Goal: Information Seeking & Learning: Check status

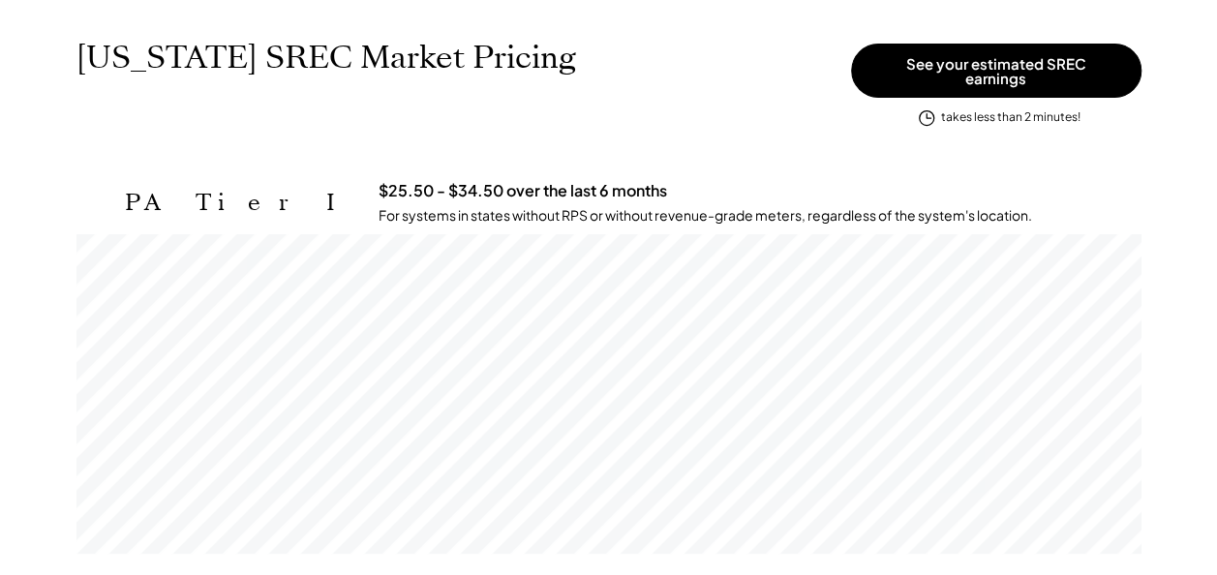
scroll to position [319, 1065]
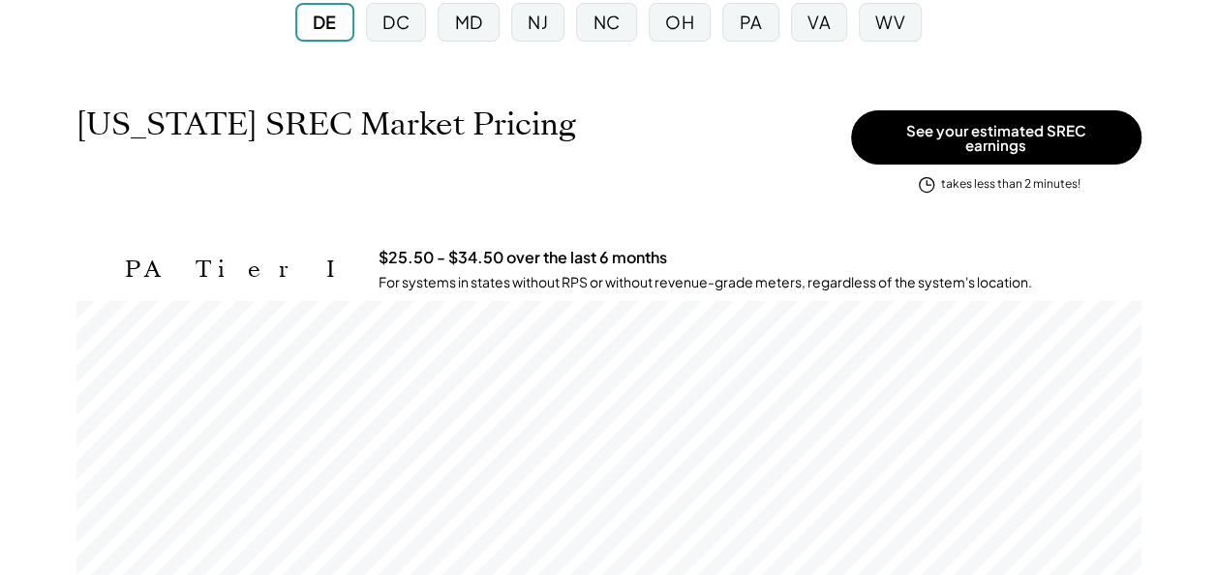
scroll to position [194, 0]
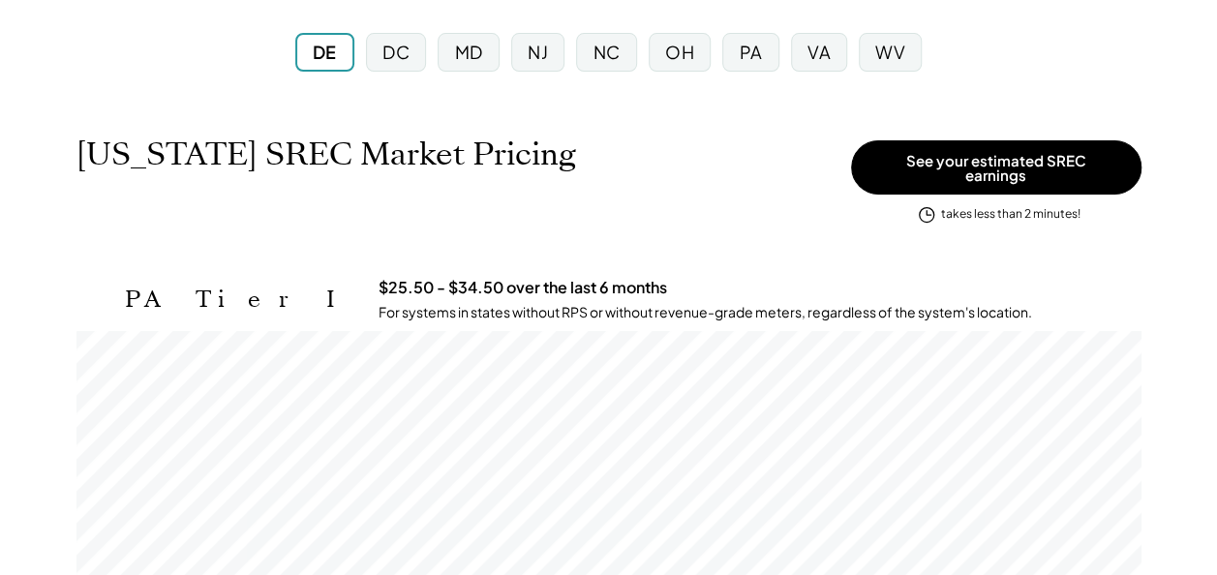
click at [747, 67] on div "PA" at bounding box center [750, 52] width 56 height 39
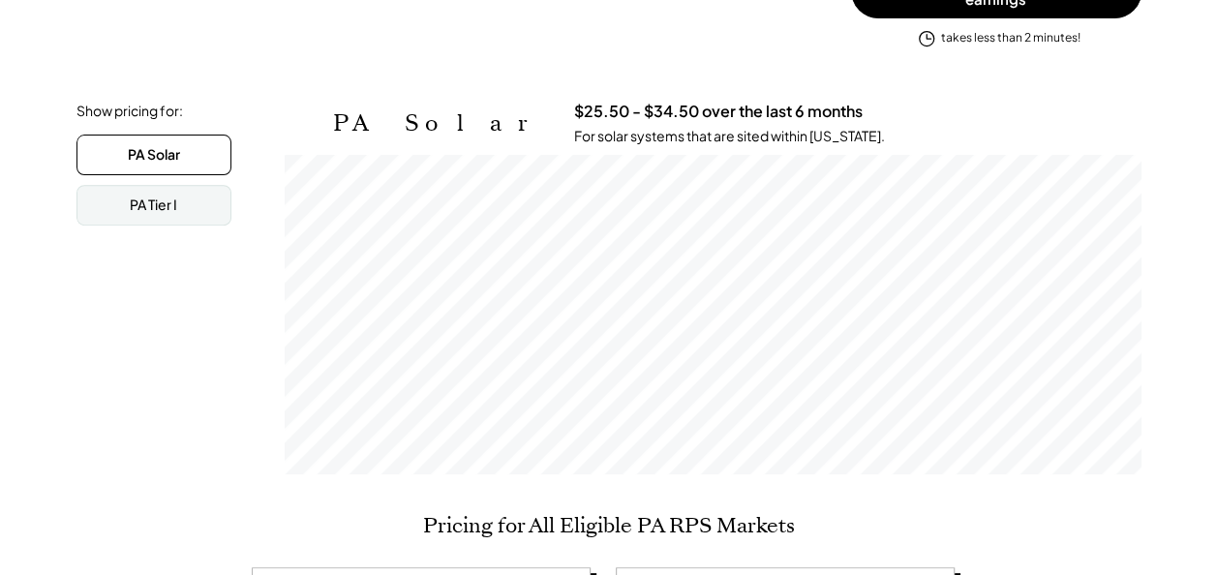
scroll to position [387, 0]
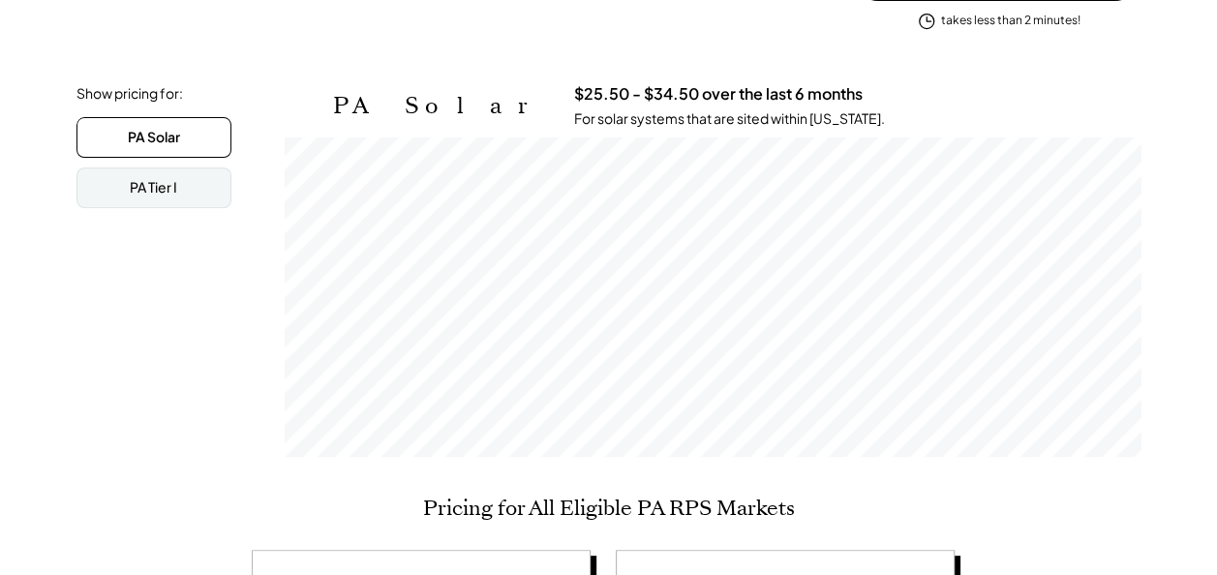
click at [173, 132] on div "PA Solar" at bounding box center [154, 137] width 52 height 19
click at [175, 182] on div "PA Tier I" at bounding box center [153, 187] width 47 height 19
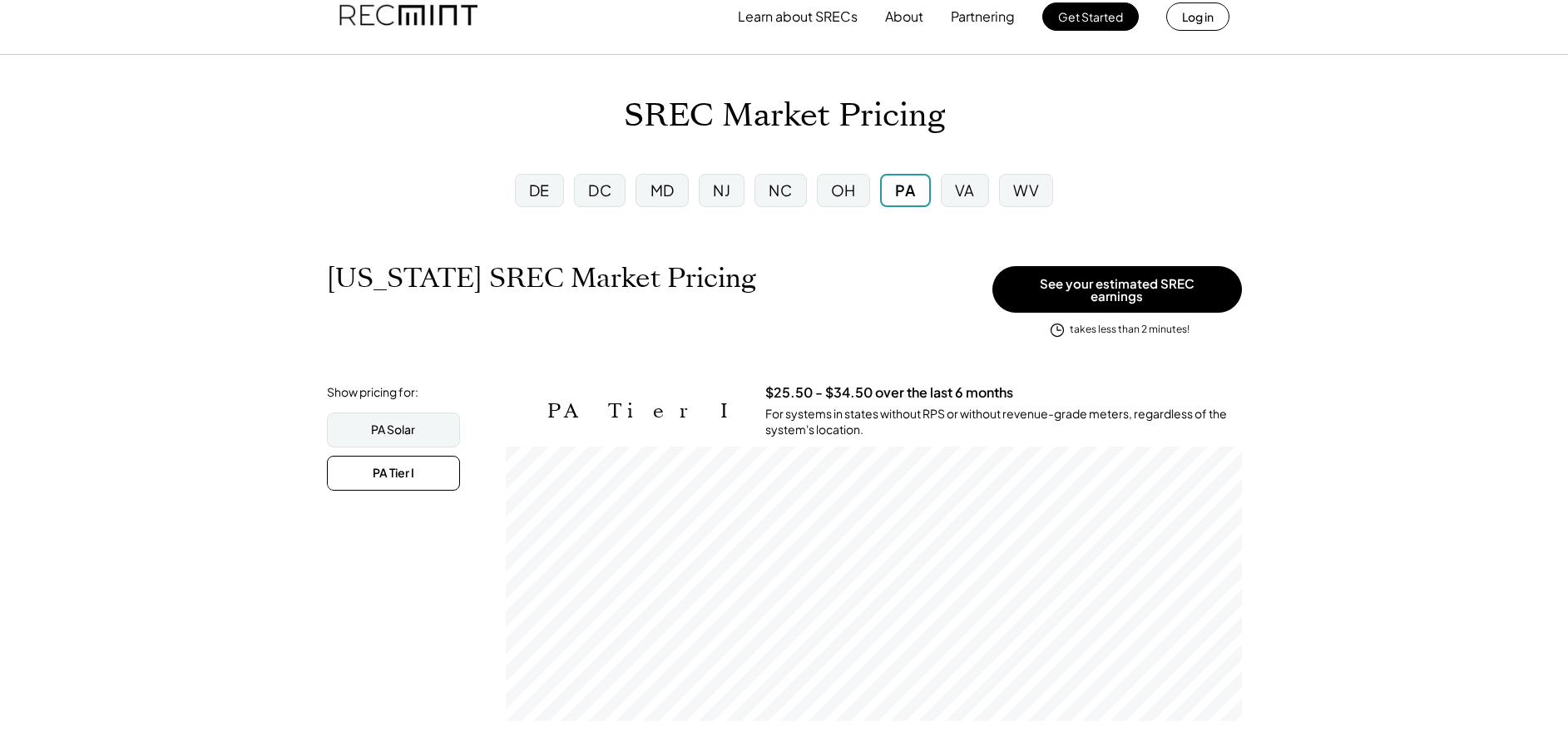
scroll to position [0, 0]
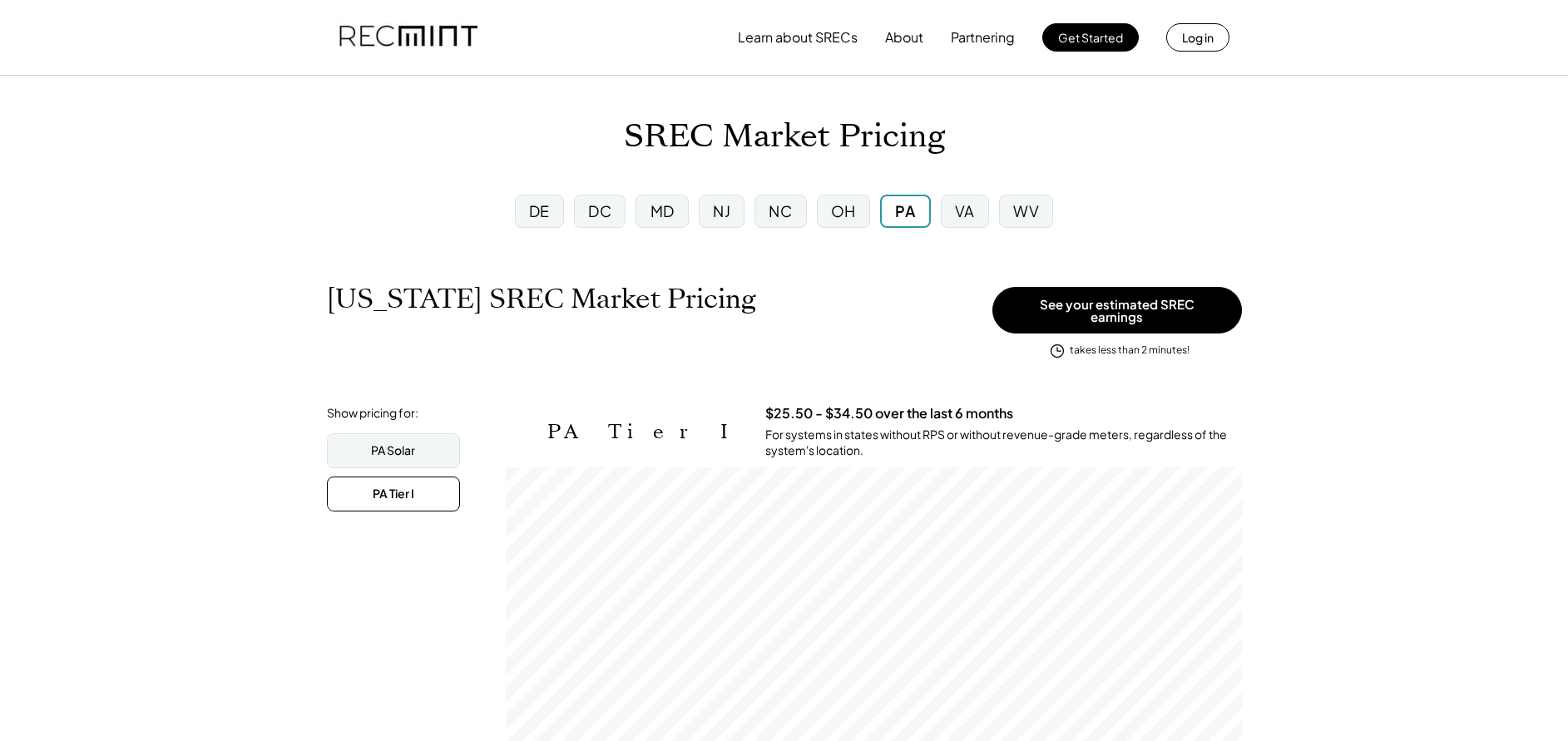
click at [599, 217] on div "DC" at bounding box center [599, 211] width 23 height 21
click at [894, 217] on div "PA" at bounding box center [906, 211] width 48 height 34
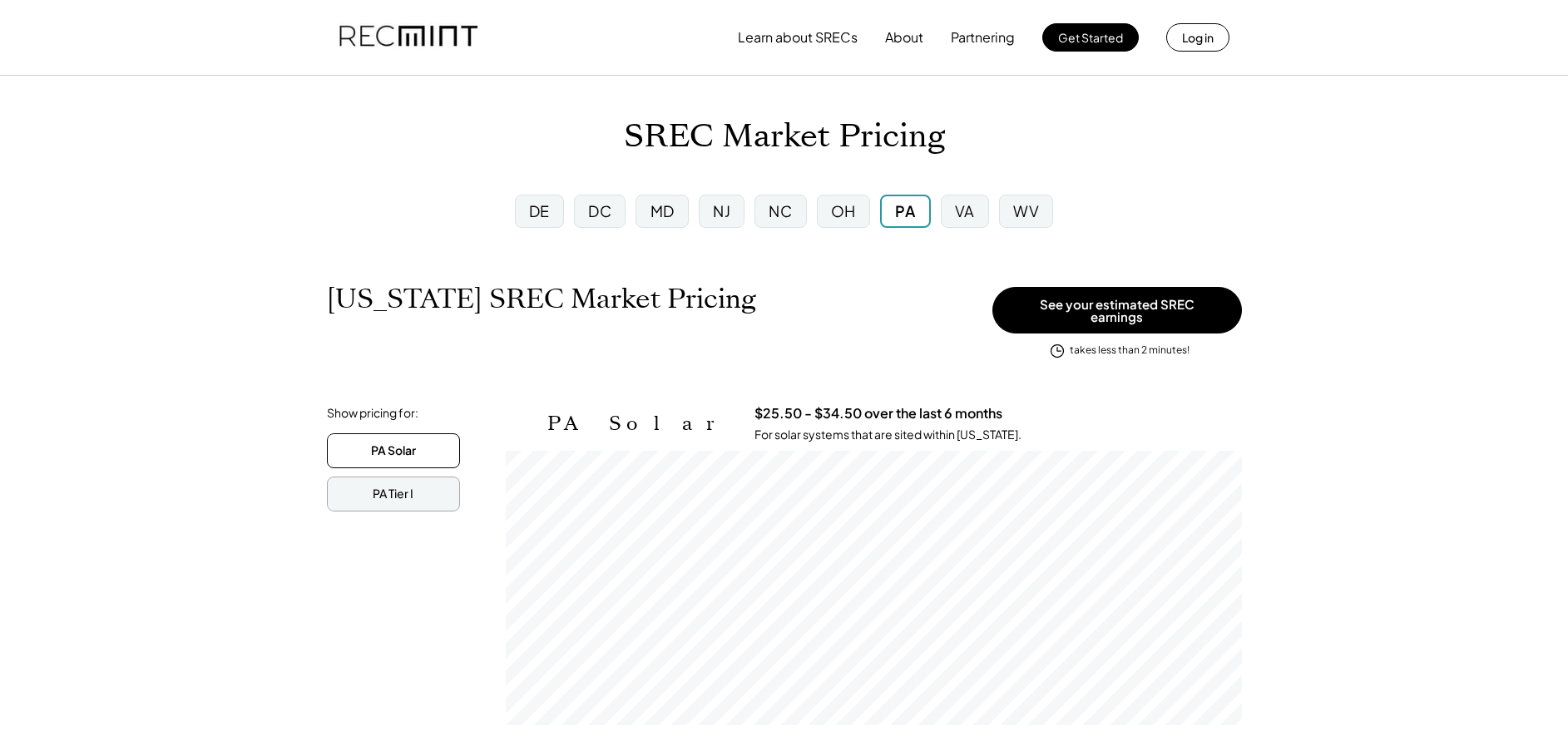
click at [388, 487] on div "PA Tier I" at bounding box center [393, 493] width 40 height 16
click at [395, 443] on div "PA Solar" at bounding box center [393, 450] width 44 height 16
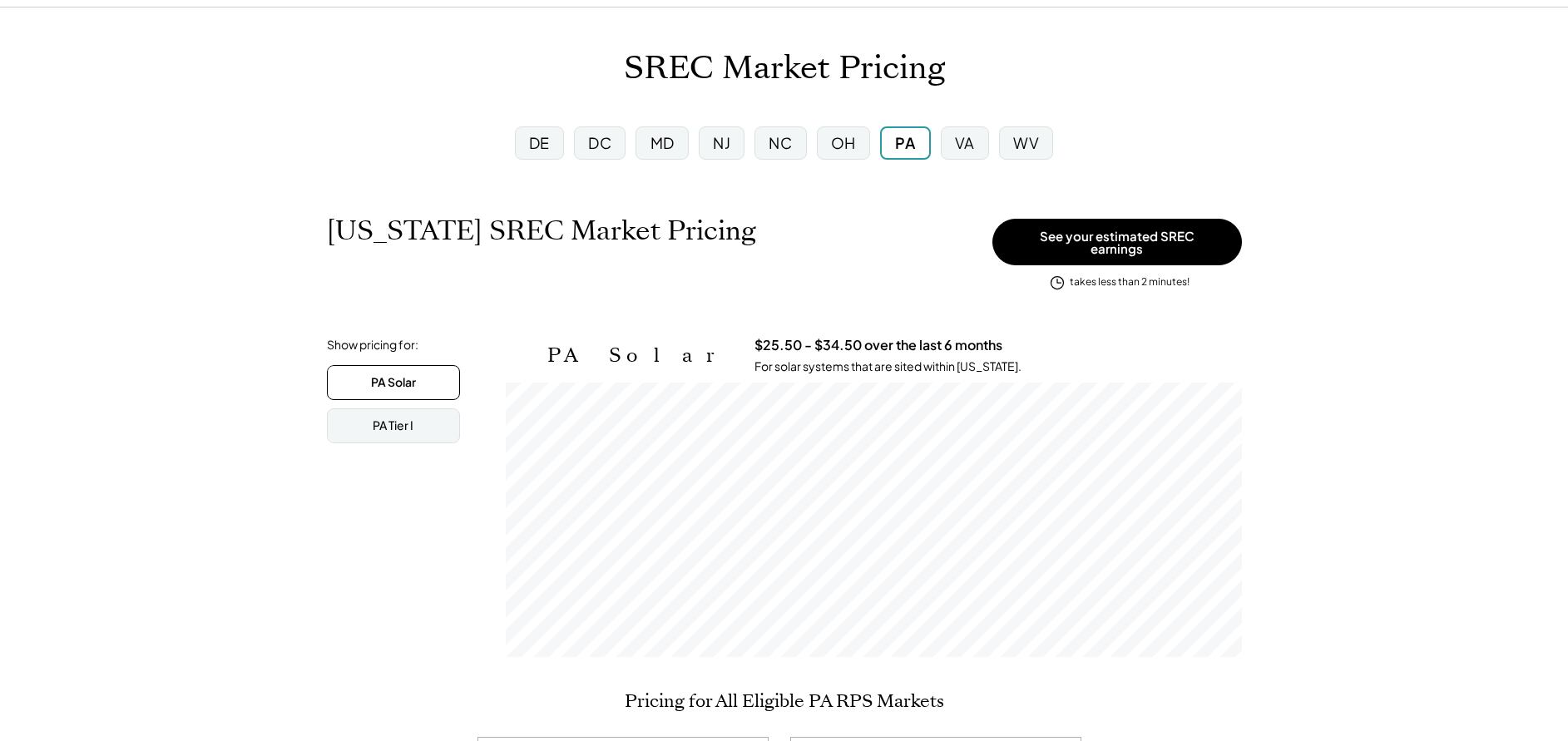
scroll to position [125, 0]
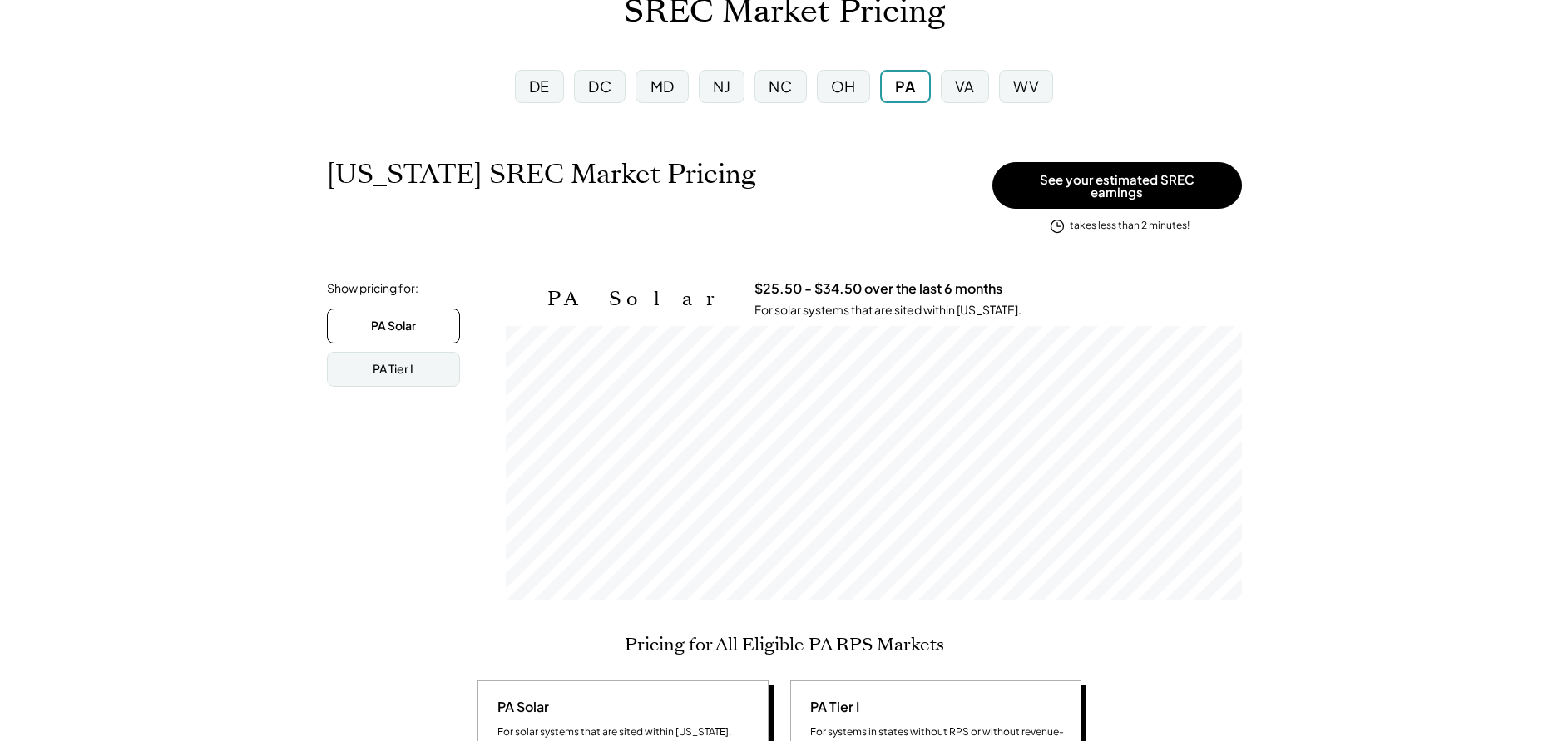
click at [962, 77] on div "VA" at bounding box center [965, 86] width 20 height 21
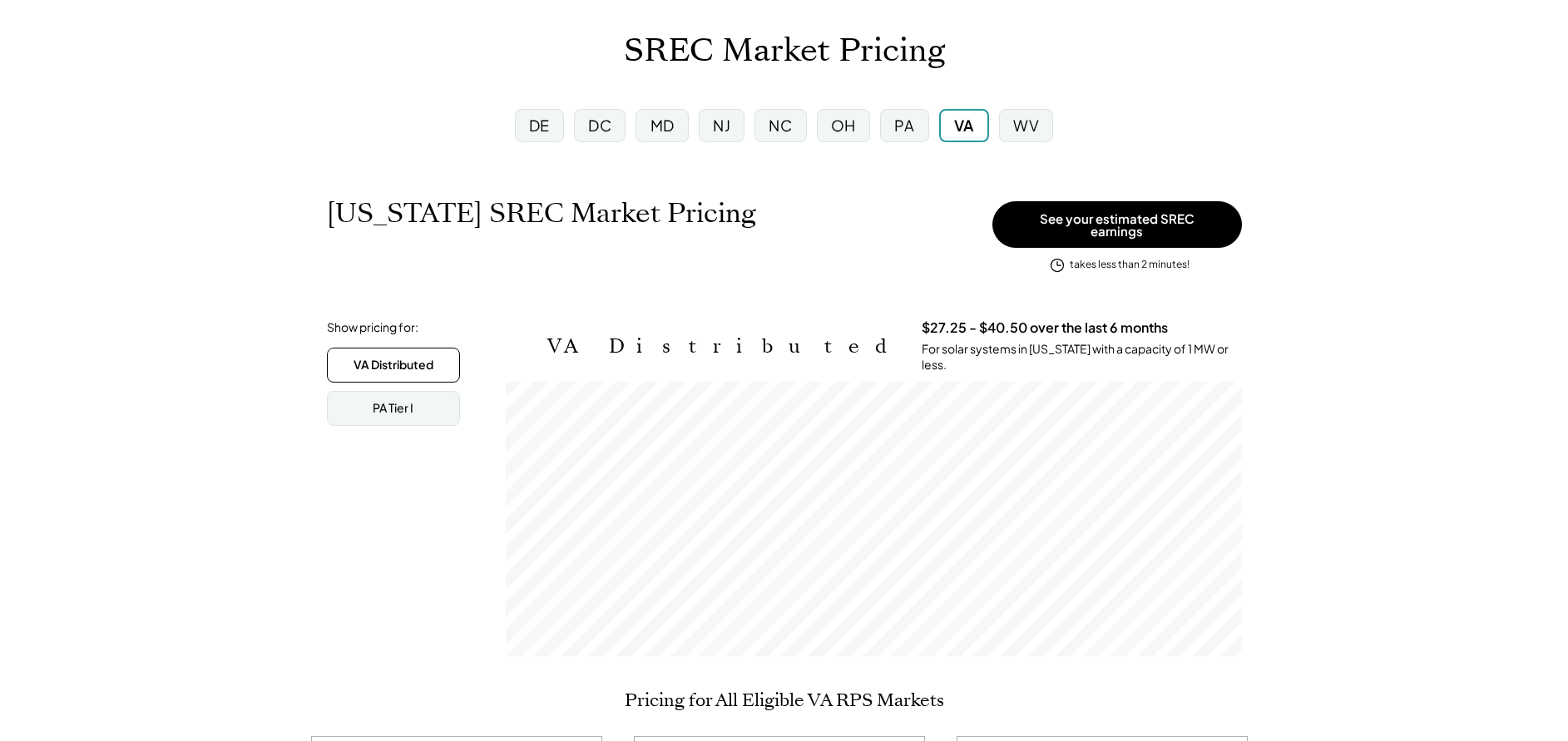
scroll to position [125, 0]
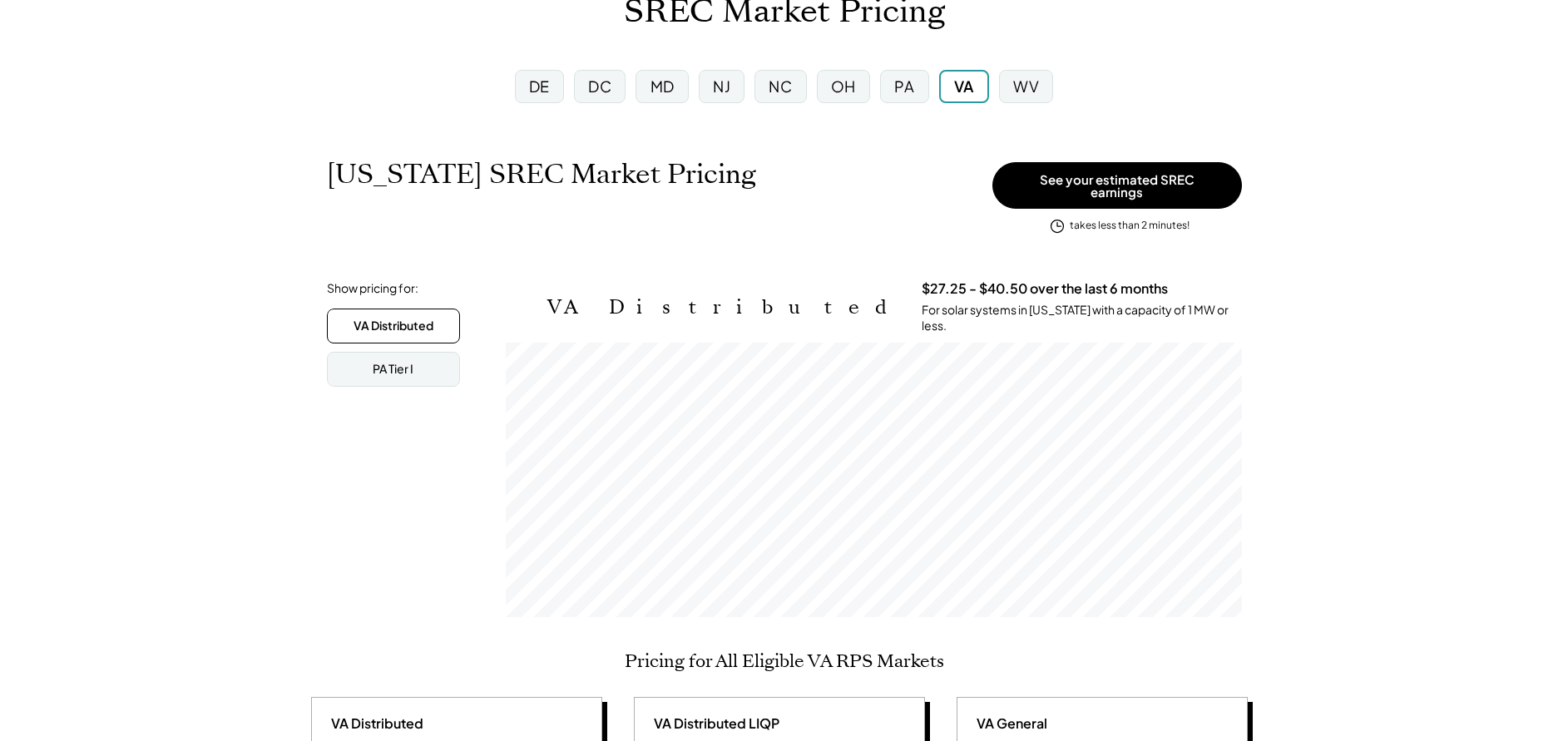
click at [890, 91] on div "PA" at bounding box center [904, 86] width 48 height 34
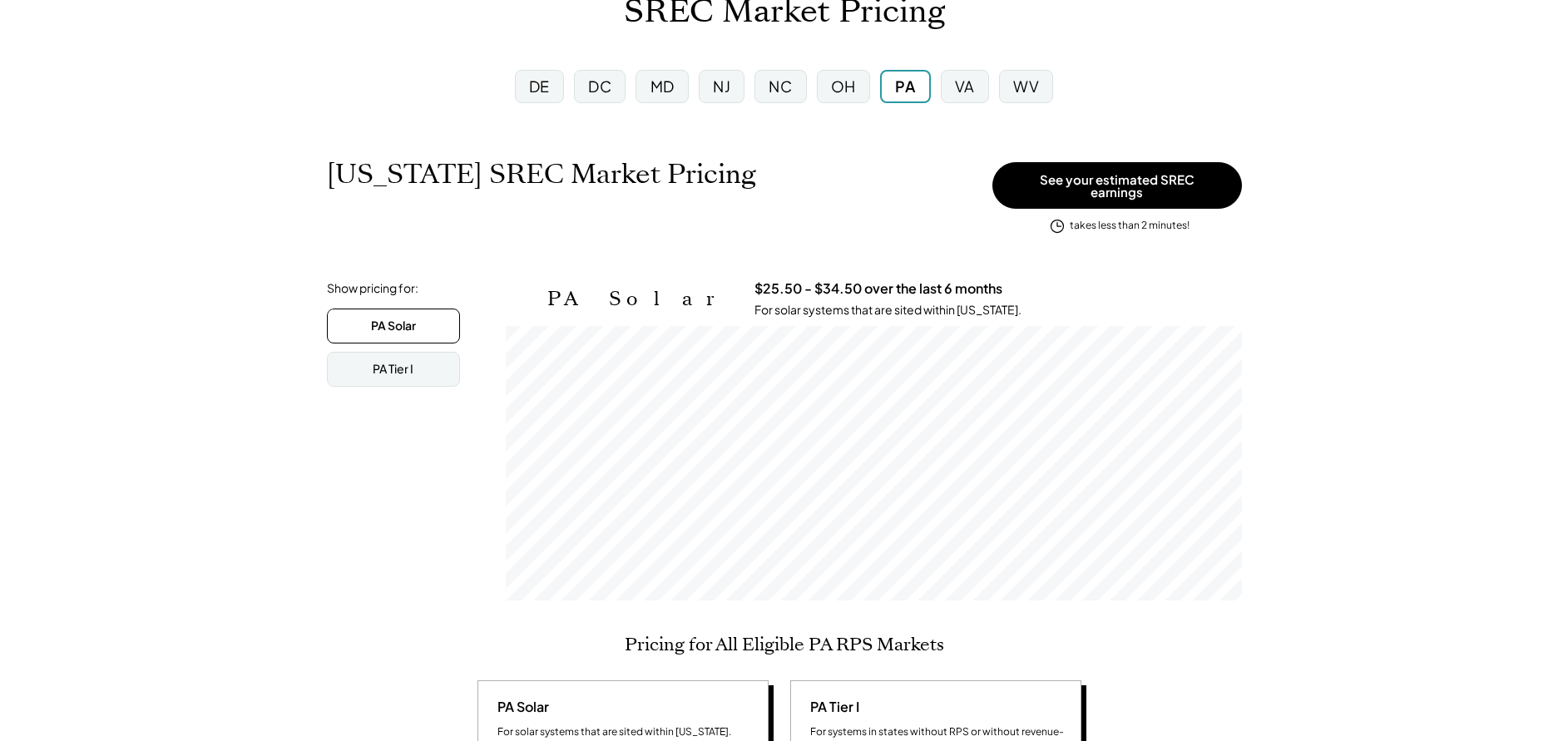
scroll to position [274, 737]
click at [401, 322] on div "PA Solar" at bounding box center [394, 326] width 45 height 16
click at [403, 364] on div "PA Tier I" at bounding box center [393, 369] width 40 height 16
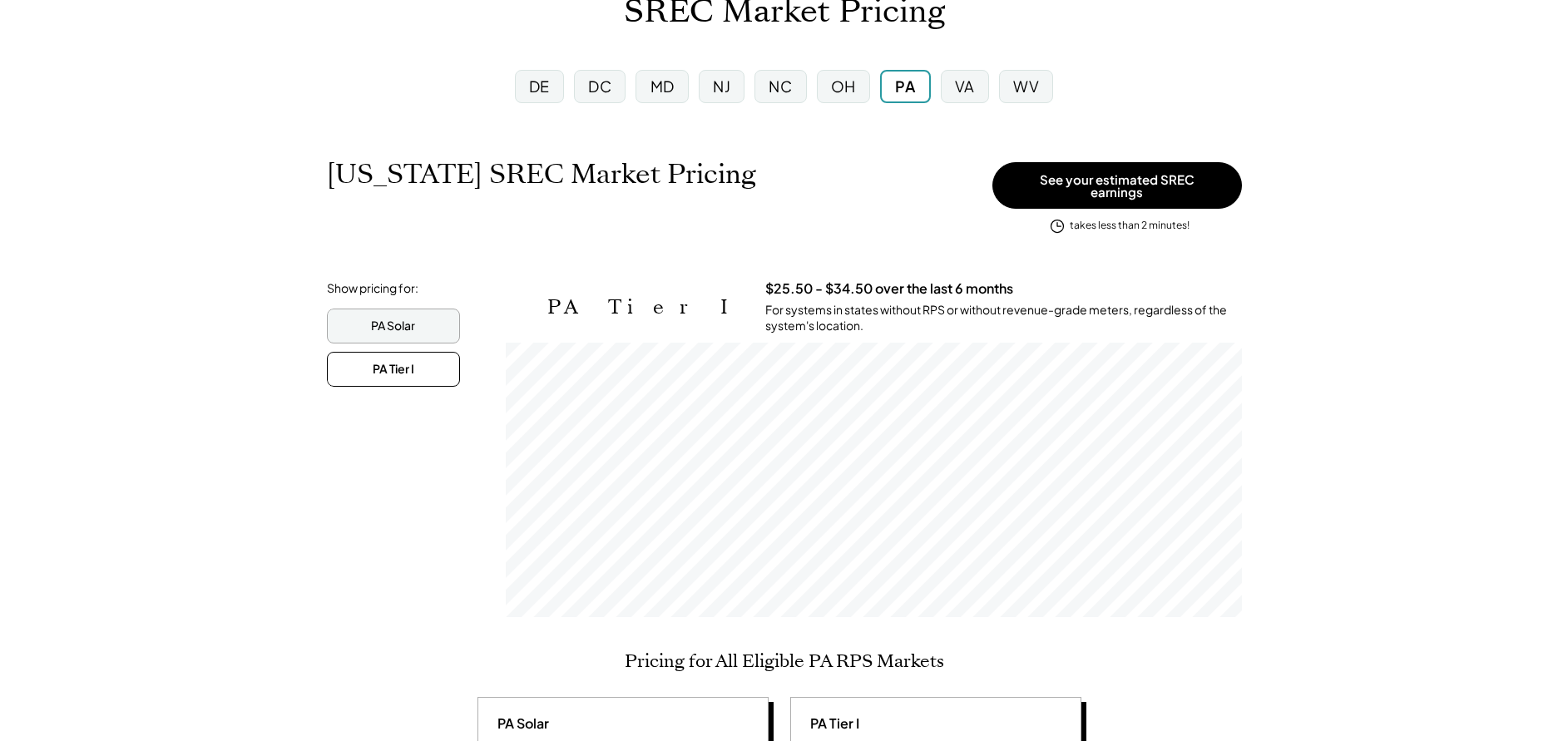
click at [398, 319] on div "PA Solar" at bounding box center [393, 326] width 44 height 16
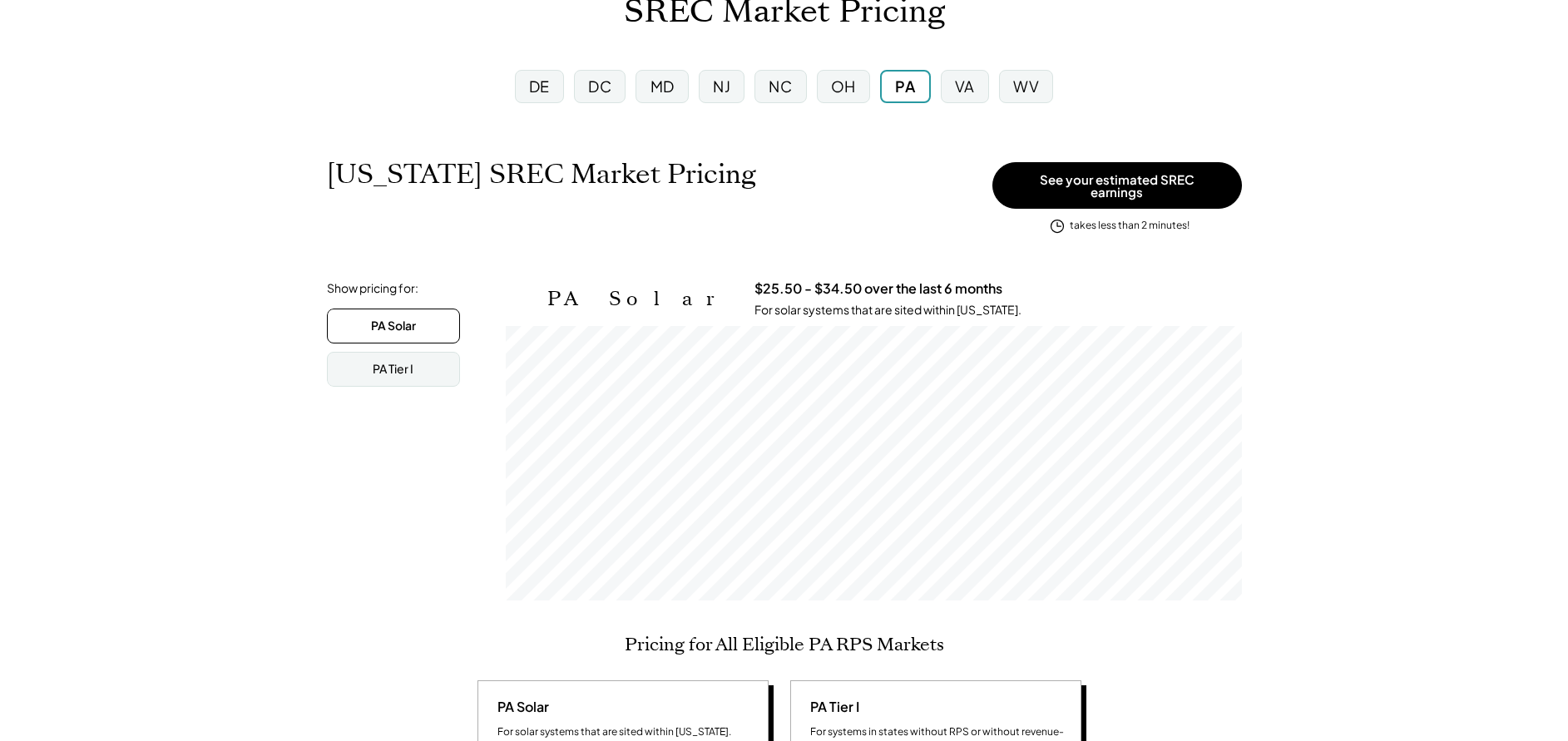
click at [599, 99] on div "DC" at bounding box center [600, 86] width 52 height 34
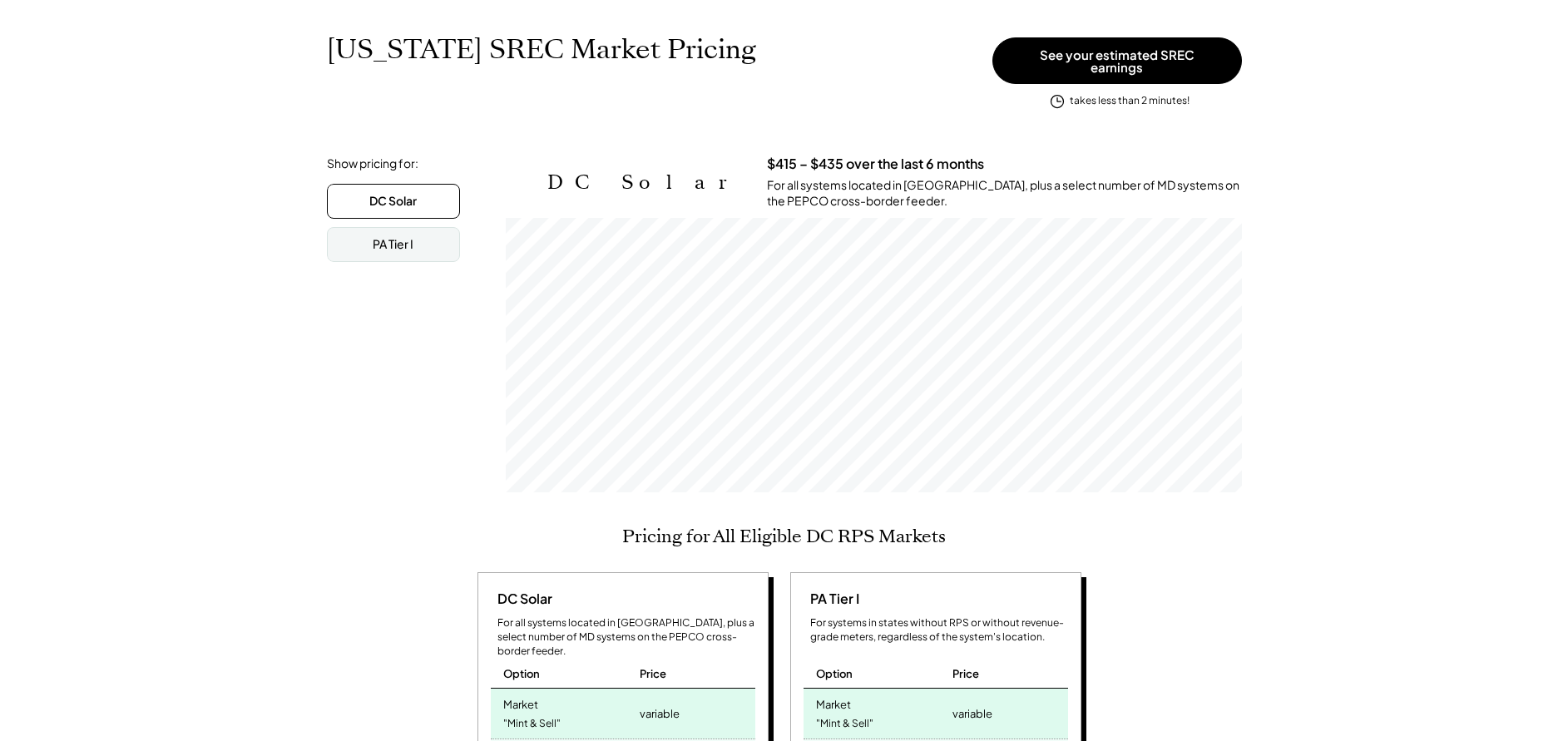
scroll to position [125, 0]
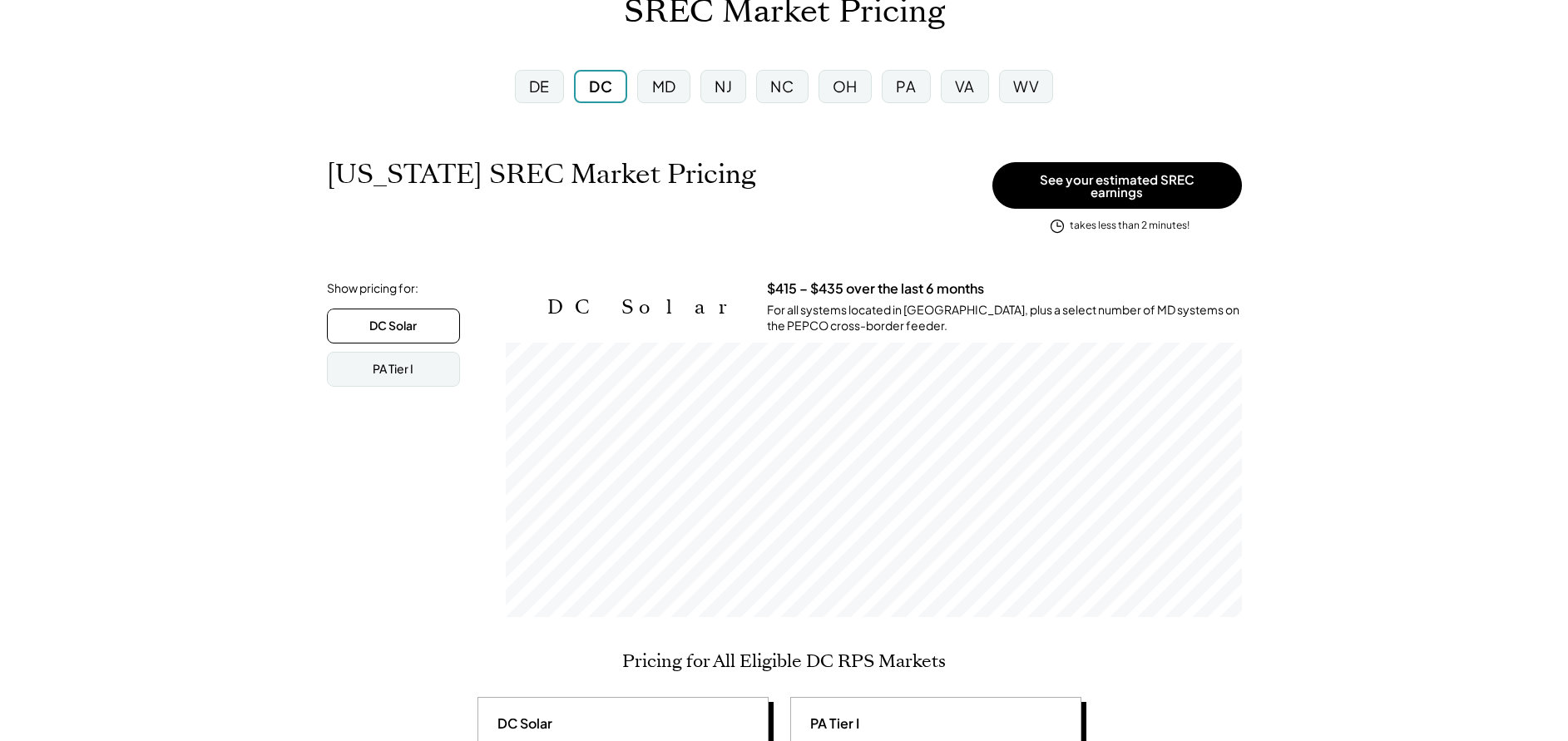
click at [920, 89] on div "PA" at bounding box center [906, 86] width 48 height 34
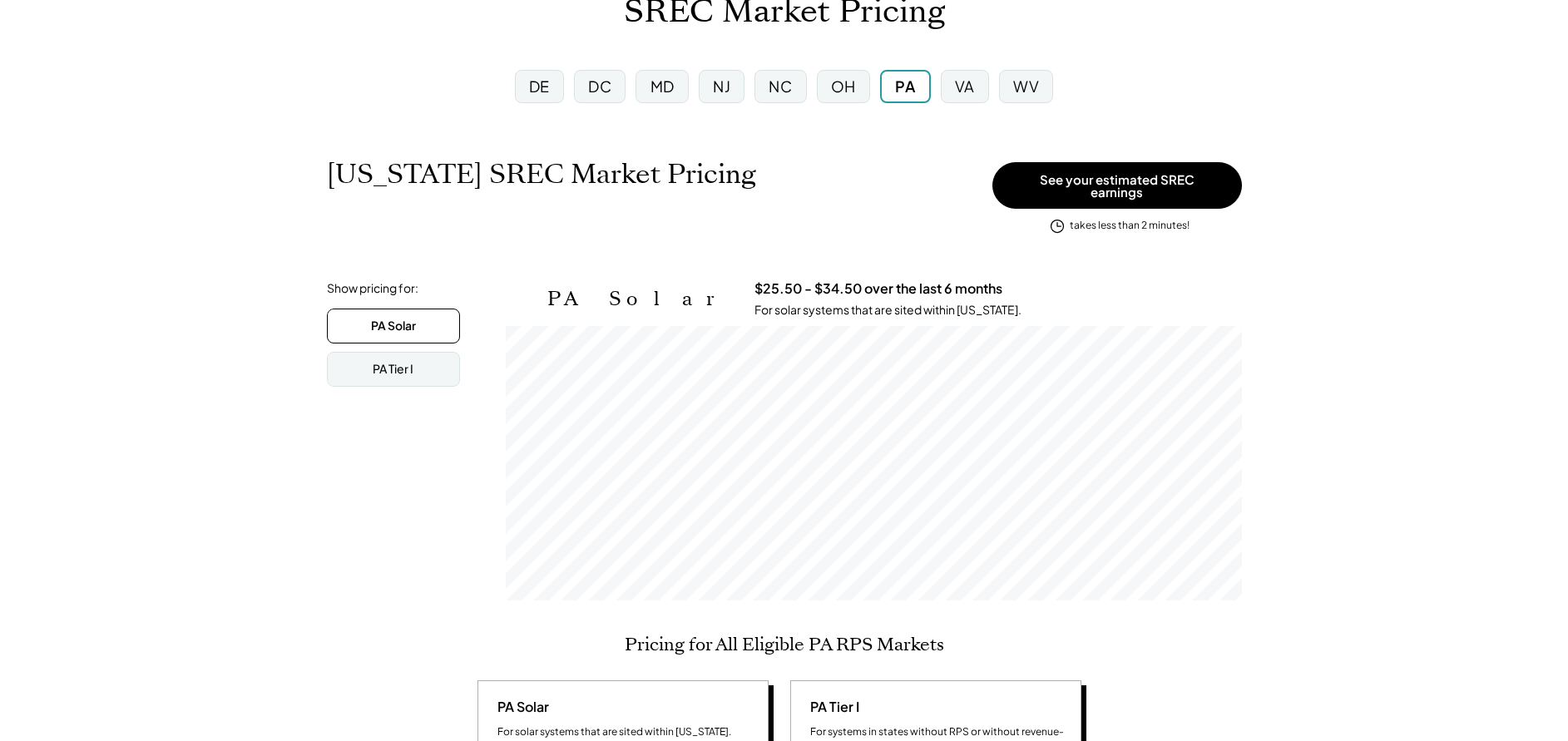
scroll to position [274, 737]
click at [399, 352] on div "PA Tier I" at bounding box center [393, 369] width 133 height 35
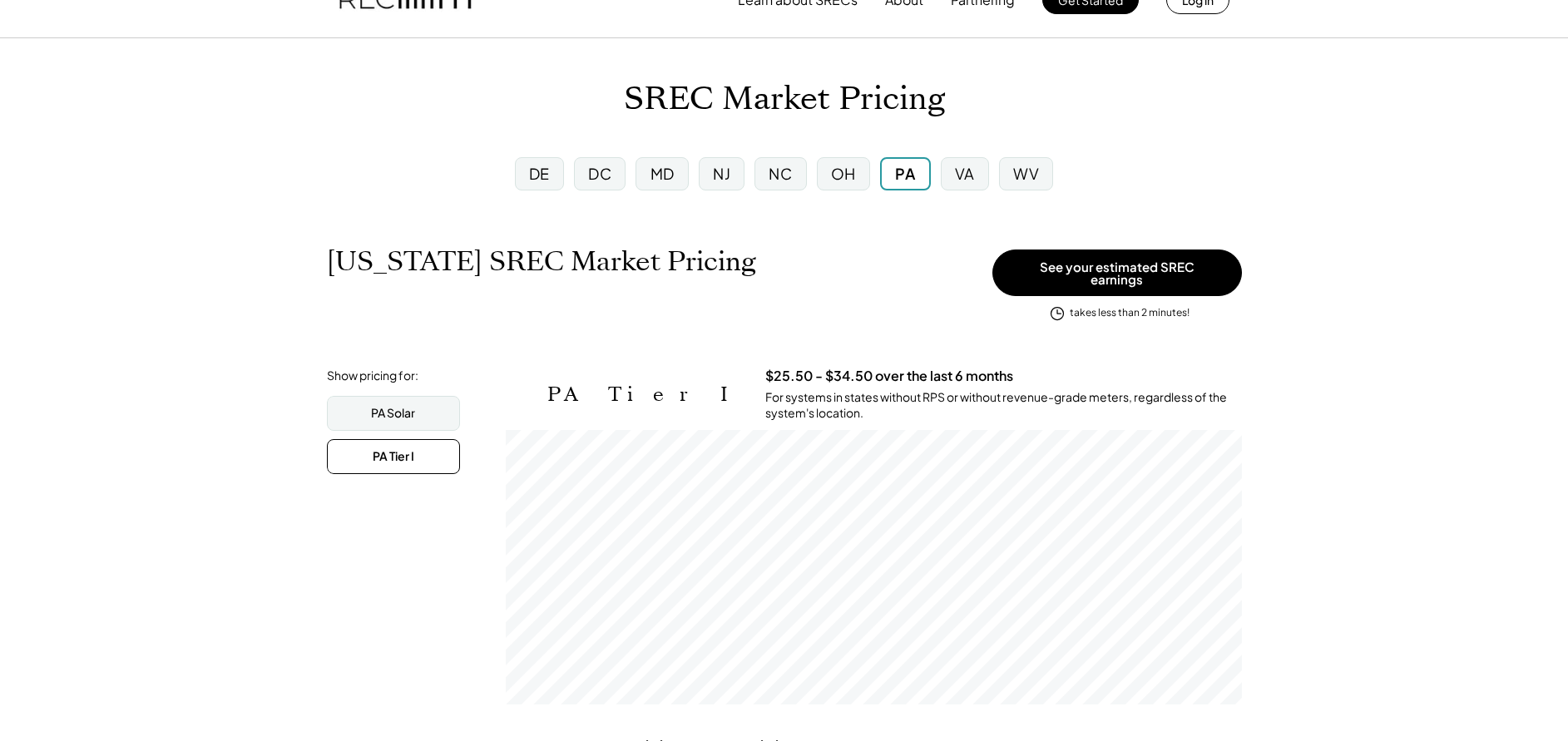
scroll to position [0, 0]
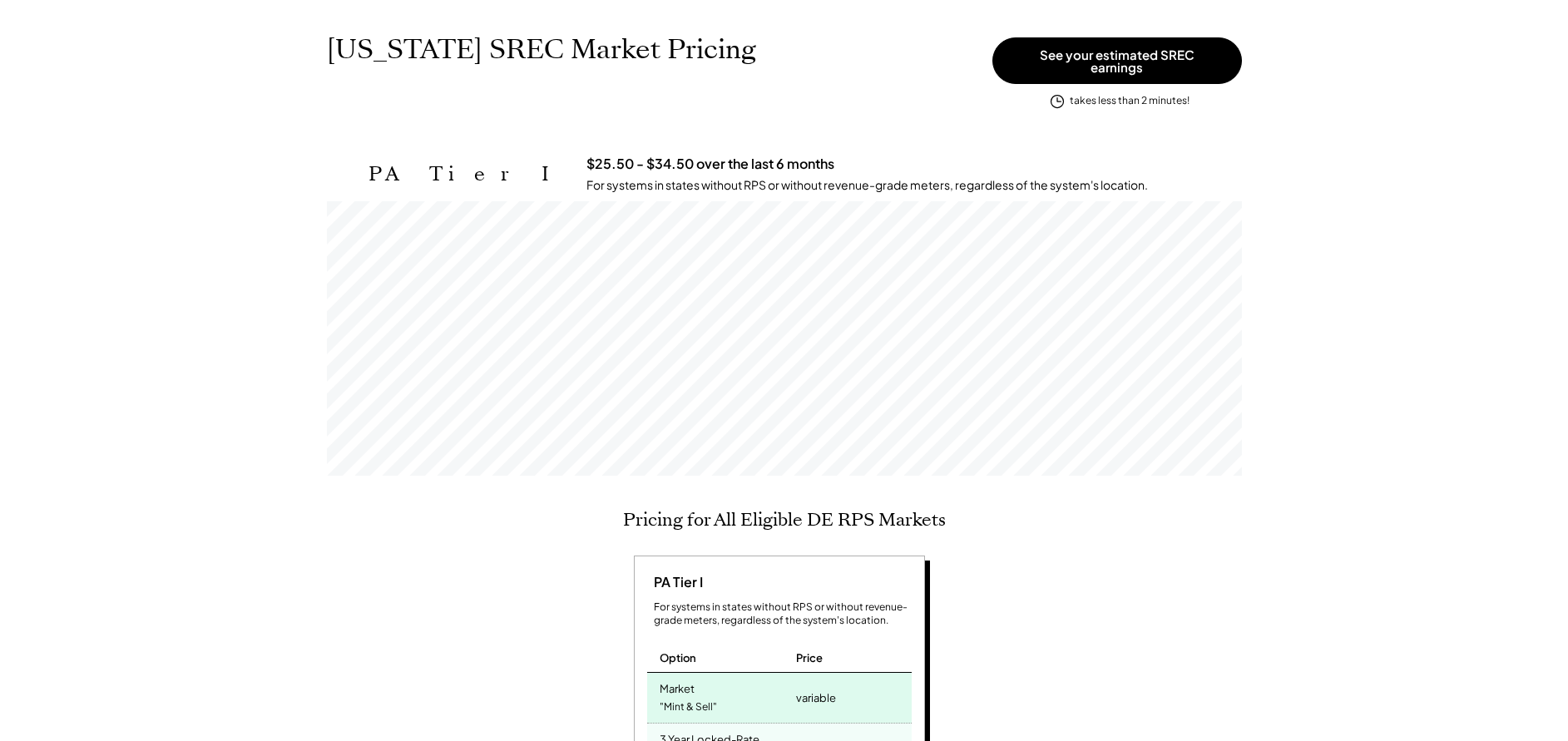
scroll to position [274, 916]
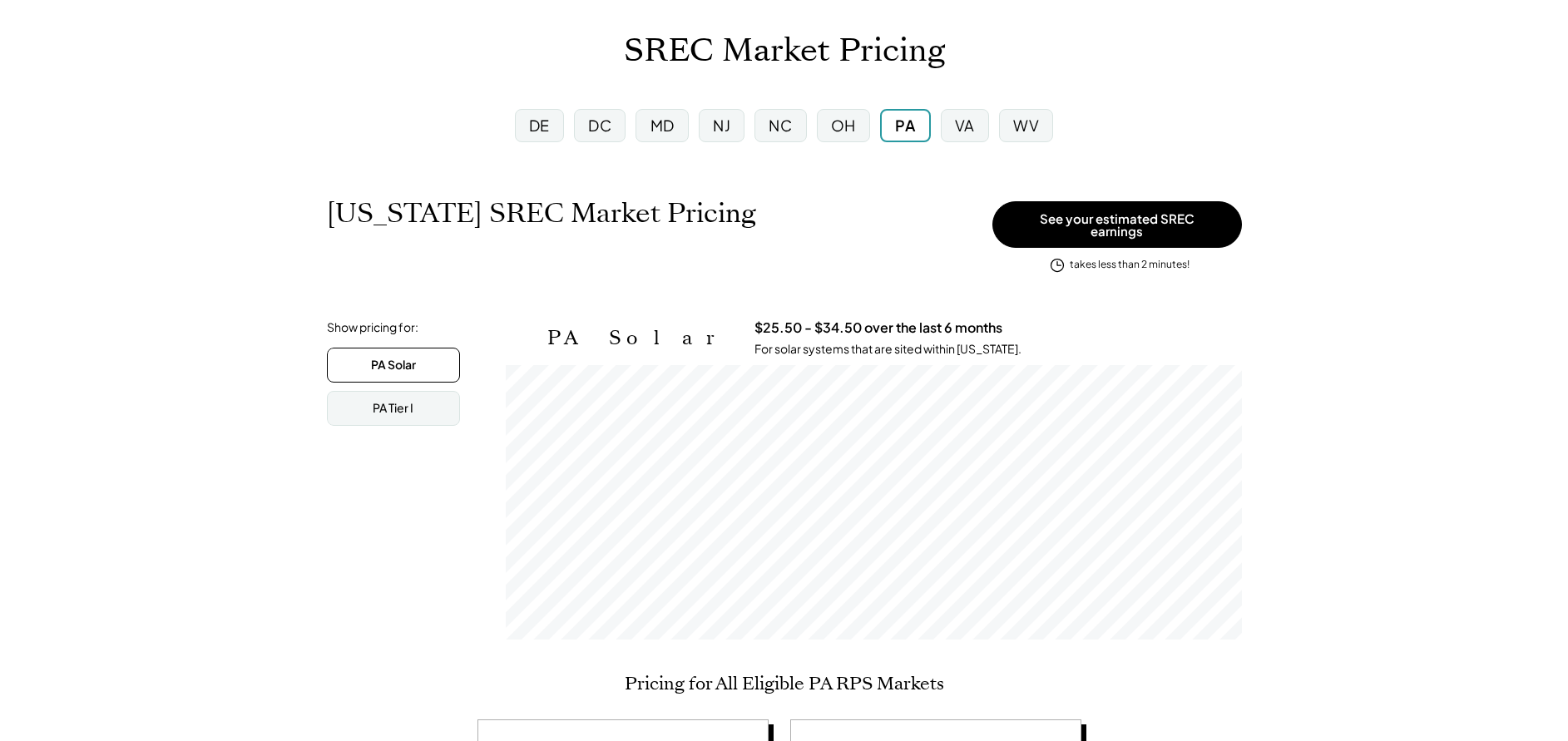
scroll to position [125, 0]
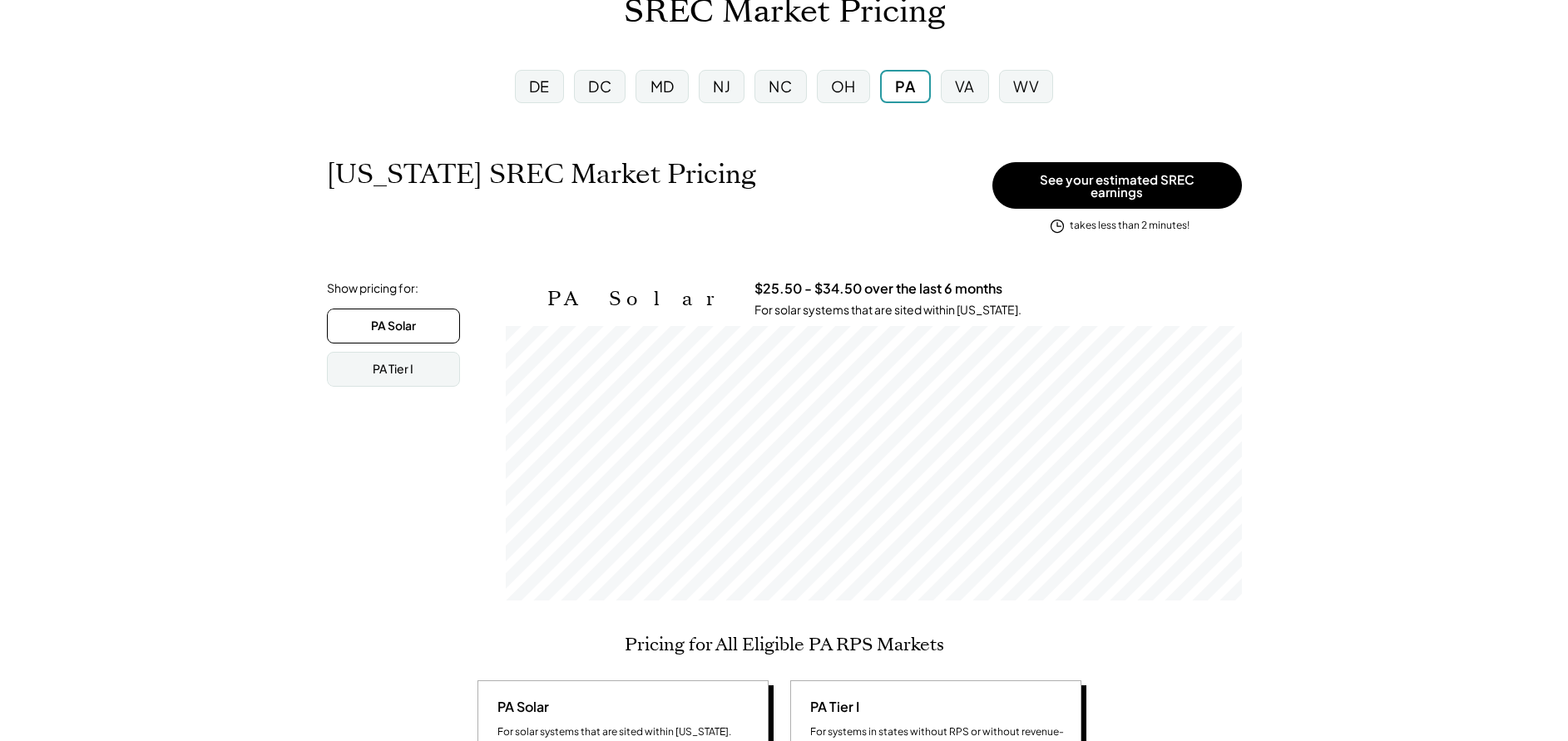
click at [402, 309] on div "PA Solar" at bounding box center [393, 326] width 133 height 35
